Goal: Check status

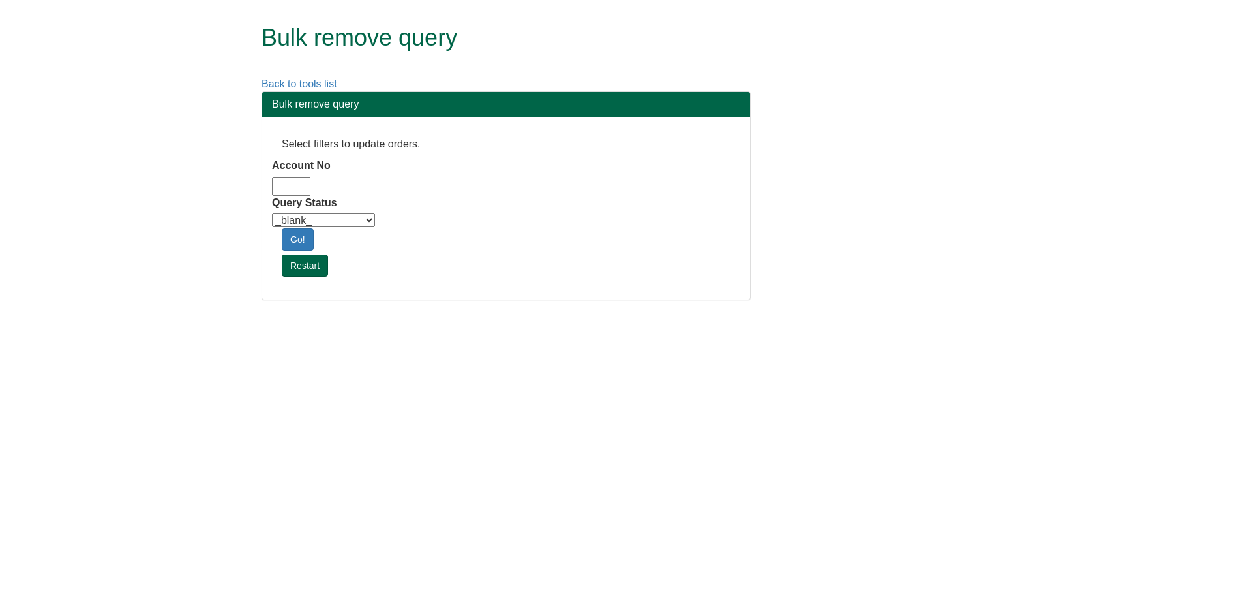
click at [294, 177] on input "Account No" at bounding box center [291, 186] width 38 height 19
type input "adm10"
drag, startPoint x: 295, startPoint y: 189, endPoint x: 311, endPoint y: 188, distance: 15.7
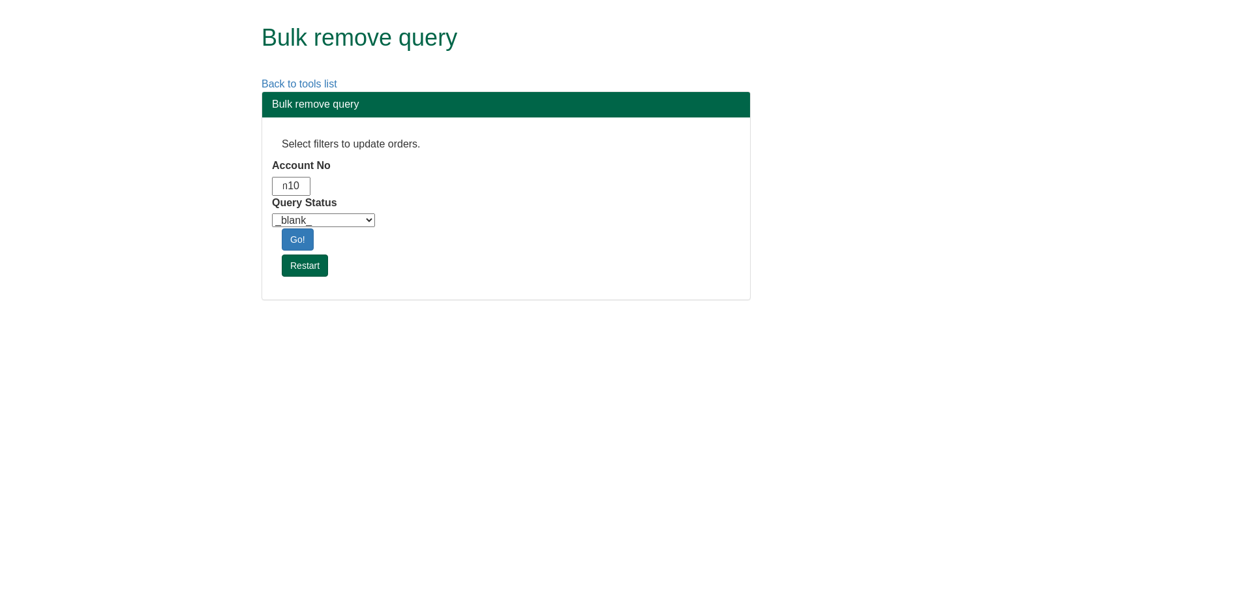
click at [311, 188] on div "adm10" at bounding box center [348, 186] width 153 height 19
click at [300, 189] on input "adm10" at bounding box center [291, 186] width 38 height 19
click at [327, 217] on select "_blank_ Customer Credit_Control Purchasing Internal Other Address High_Value Co…" at bounding box center [323, 220] width 103 height 14
select select "Automation_Check"
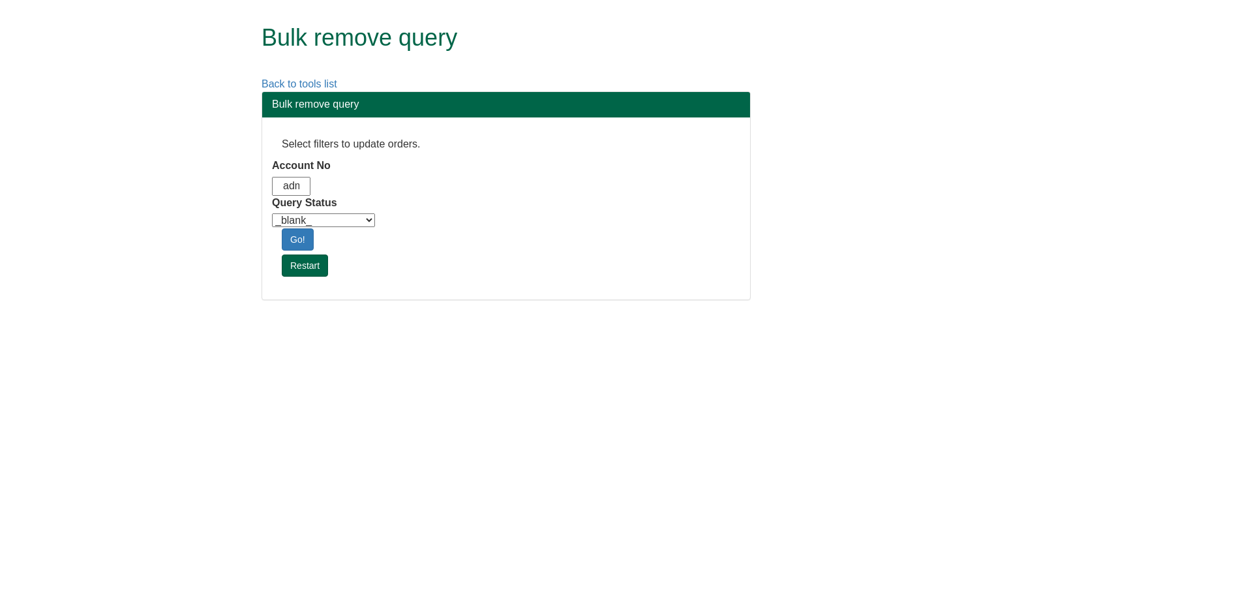
click at [272, 213] on select "_blank_ Customer Credit_Control Purchasing Internal Other Address High_Value Co…" at bounding box center [323, 220] width 103 height 14
click at [307, 243] on link "Go!" at bounding box center [298, 239] width 32 height 22
